Goal: Communication & Community: Ask a question

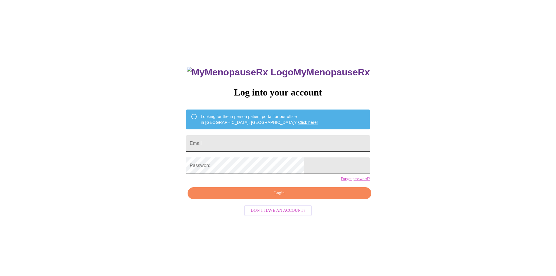
click at [291, 142] on input "Email" at bounding box center [277, 143] width 183 height 16
type input "[EMAIL_ADDRESS][DOMAIN_NAME]"
click at [311, 197] on span "Login" at bounding box center [279, 193] width 170 height 7
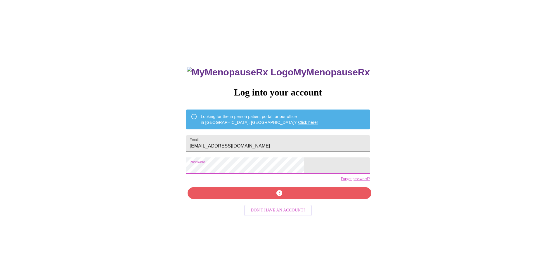
click at [209, 161] on div "MyMenopauseRx Log into your account Looking for the in person patient portal fo…" at bounding box center [277, 167] width 551 height 331
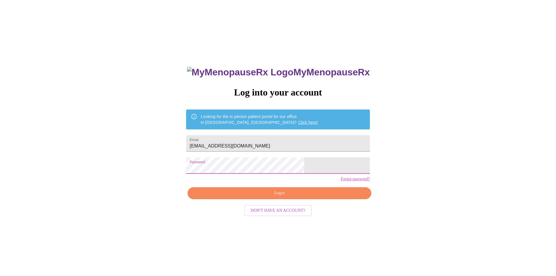
click at [281, 197] on span "Login" at bounding box center [279, 193] width 170 height 7
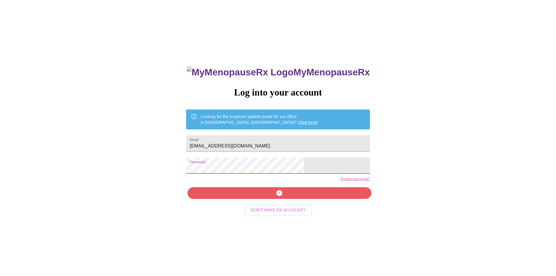
click at [210, 167] on div "MyMenopauseRx Log into your account Looking for the in person patient portal fo…" at bounding box center [277, 167] width 551 height 331
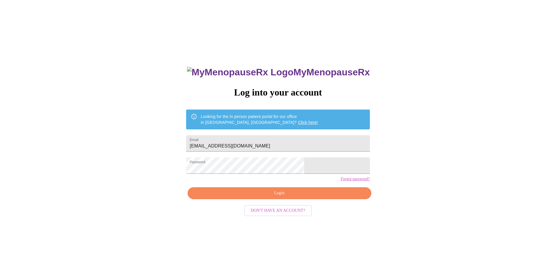
click at [298, 120] on link "Click here!" at bounding box center [308, 122] width 20 height 5
click at [276, 138] on input "Email" at bounding box center [277, 143] width 183 height 16
type input "[EMAIL_ADDRESS][DOMAIN_NAME]"
click at [282, 197] on span "Login" at bounding box center [279, 193] width 170 height 7
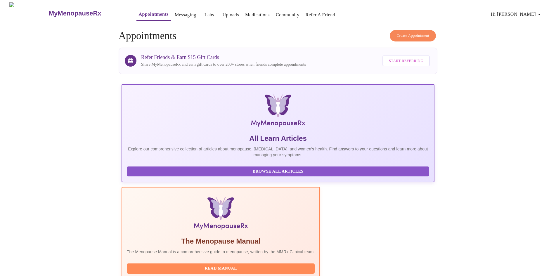
click at [533, 13] on span "Hi Vonetta" at bounding box center [517, 14] width 52 height 8
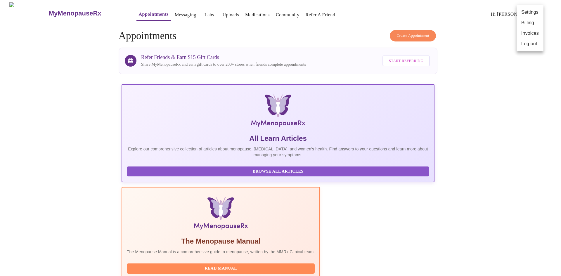
click at [478, 13] on div at bounding box center [280, 138] width 561 height 276
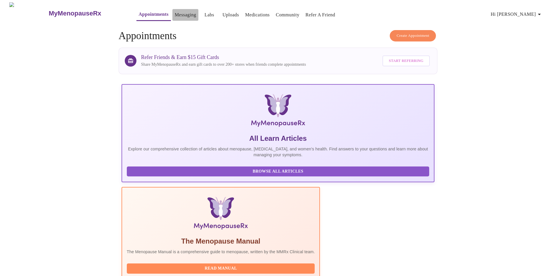
click at [175, 11] on link "Messaging" at bounding box center [185, 15] width 21 height 8
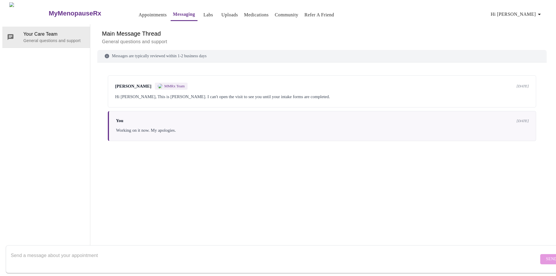
click at [253, 13] on link "Medications" at bounding box center [256, 15] width 25 height 8
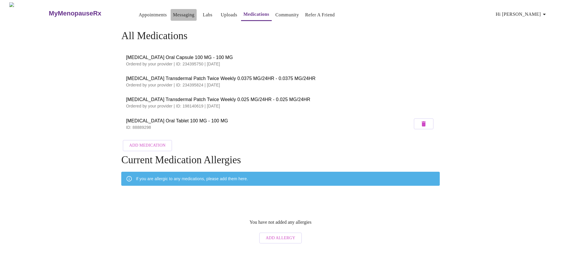
click at [173, 15] on link "Messaging" at bounding box center [183, 15] width 21 height 8
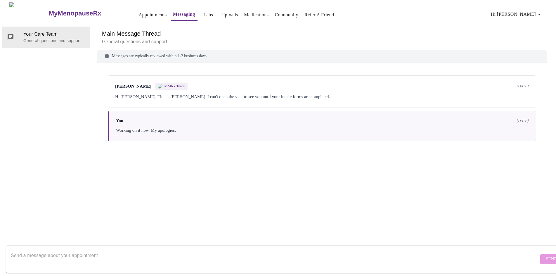
click at [53, 11] on h3 "MyMenopauseRx" at bounding box center [75, 14] width 53 height 8
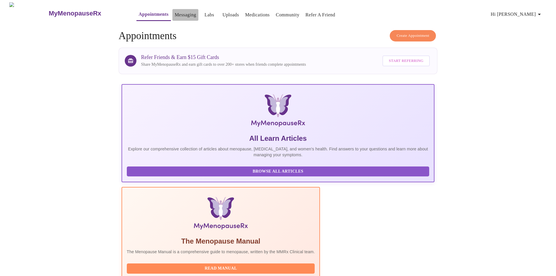
click at [175, 13] on link "Messaging" at bounding box center [185, 15] width 21 height 8
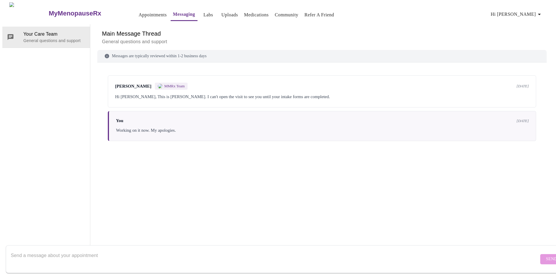
click at [142, 13] on link "Appointments" at bounding box center [153, 15] width 28 height 8
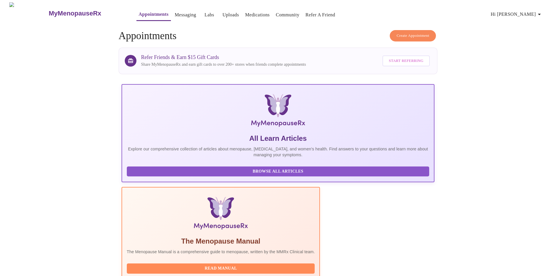
click at [175, 16] on link "Messaging" at bounding box center [185, 15] width 21 height 8
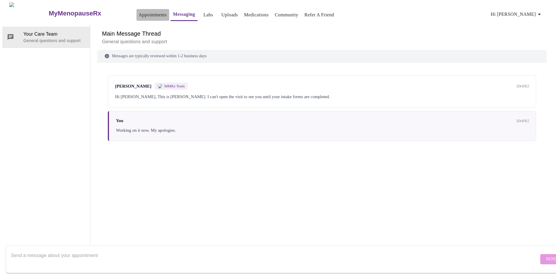
click at [139, 12] on link "Appointments" at bounding box center [153, 15] width 28 height 8
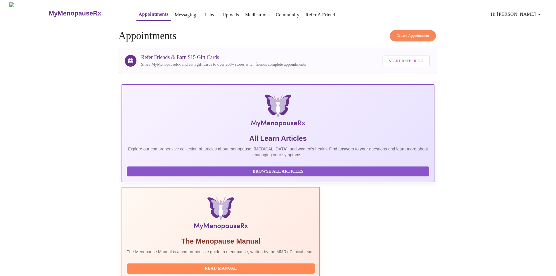
click at [204, 15] on link "Labs" at bounding box center [209, 15] width 10 height 8
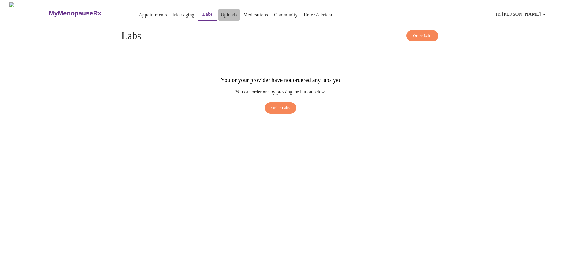
click at [220, 13] on link "Uploads" at bounding box center [228, 15] width 17 height 8
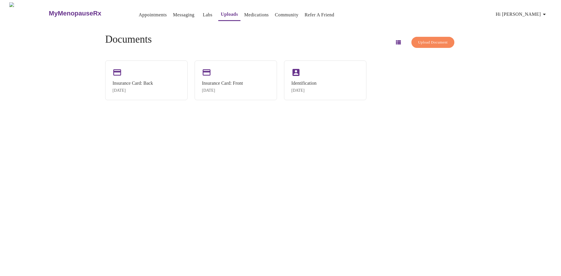
click at [244, 11] on link "Medications" at bounding box center [256, 15] width 25 height 8
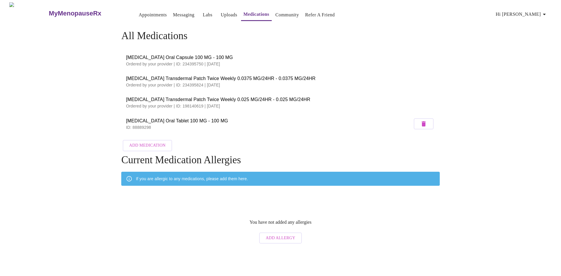
click at [527, 13] on span "Hi Vonetta" at bounding box center [522, 14] width 52 height 8
click at [527, 13] on li "Settings" at bounding box center [534, 12] width 27 height 11
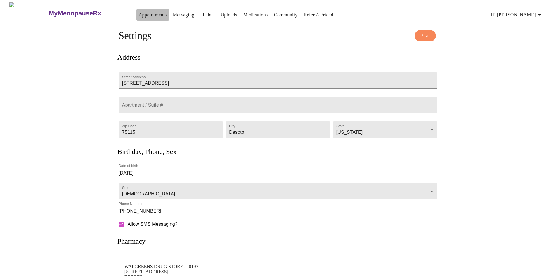
click at [139, 12] on link "Appointments" at bounding box center [153, 15] width 28 height 8
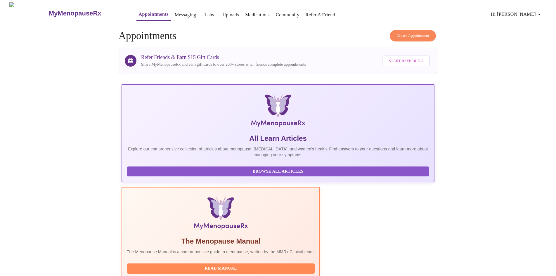
click at [50, 11] on h3 "MyMenopauseRx" at bounding box center [75, 14] width 53 height 8
click at [176, 11] on link "Messaging" at bounding box center [185, 15] width 21 height 8
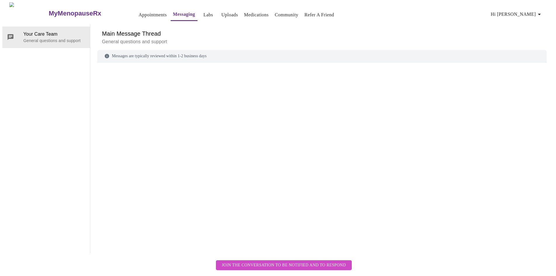
scroll to position [22, 0]
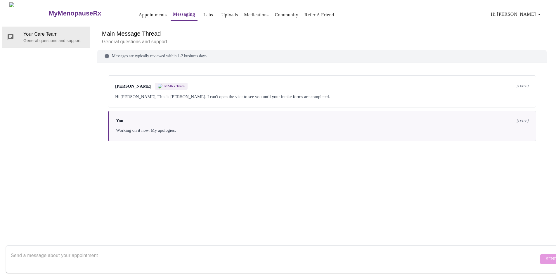
click at [148, 248] on div at bounding box center [275, 259] width 528 height 22
type textarea "Hello! I'm in need of a refill for the estrogen patches. Please let me know wha…"
click at [546, 256] on span "Send" at bounding box center [551, 259] width 11 height 7
